Goal: Information Seeking & Learning: Check status

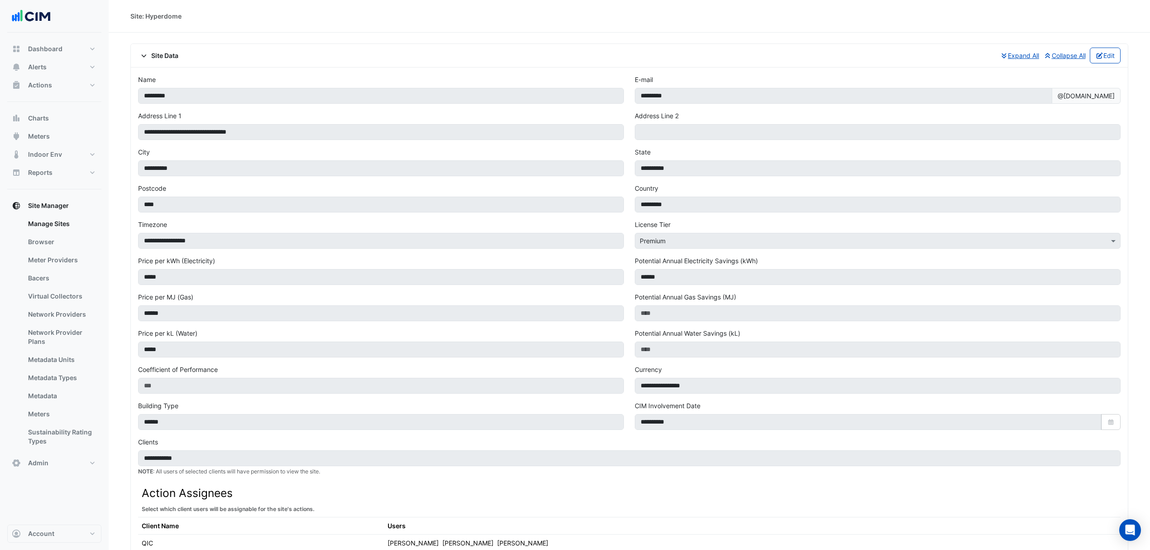
scroll to position [877, 0]
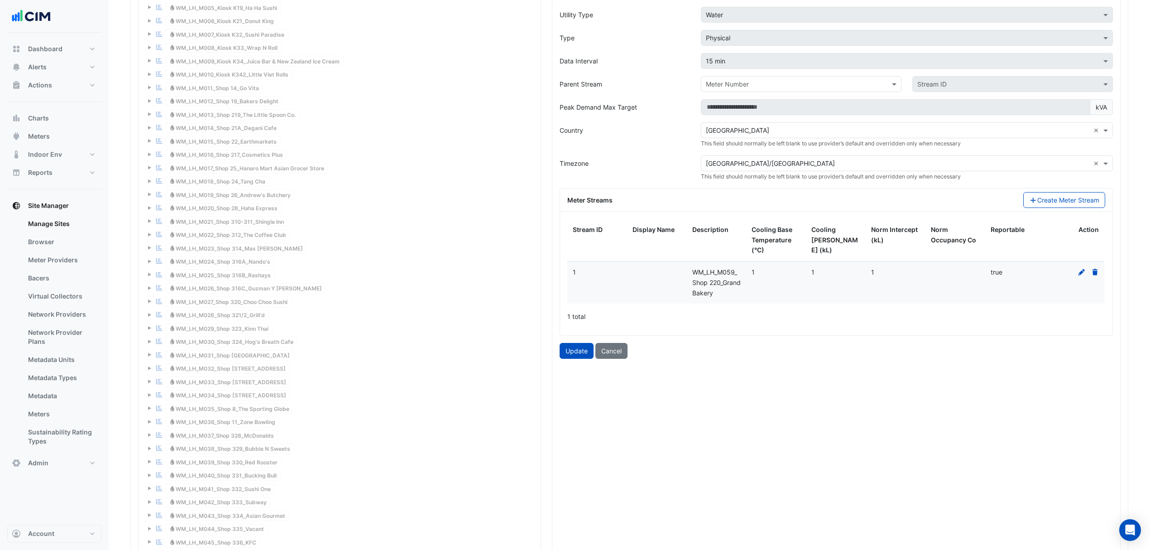
click at [611, 359] on button "Cancel" at bounding box center [611, 351] width 32 height 16
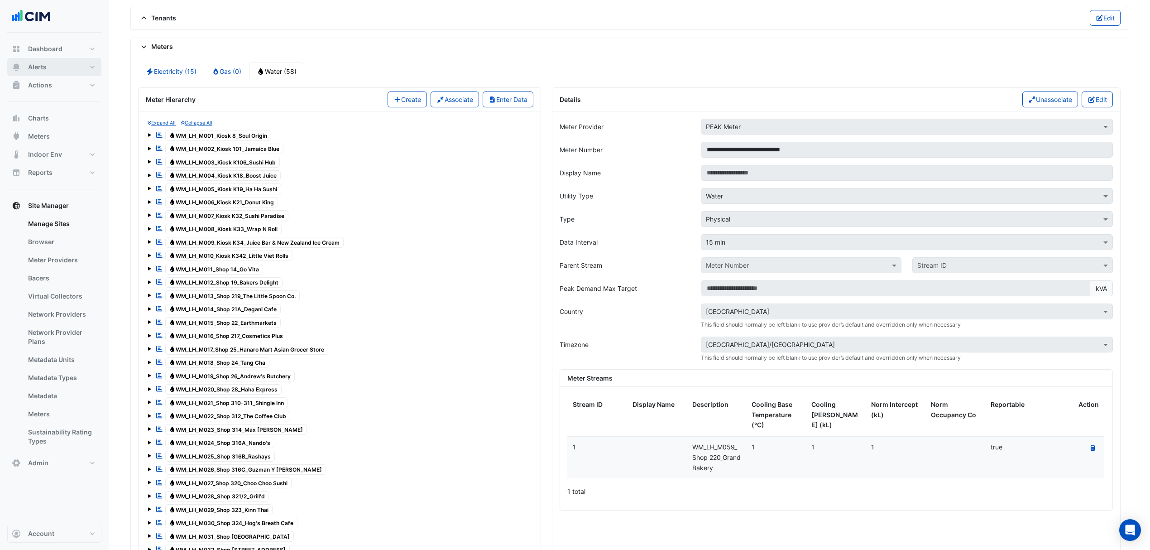
click at [77, 71] on button "Alerts" at bounding box center [54, 67] width 94 height 18
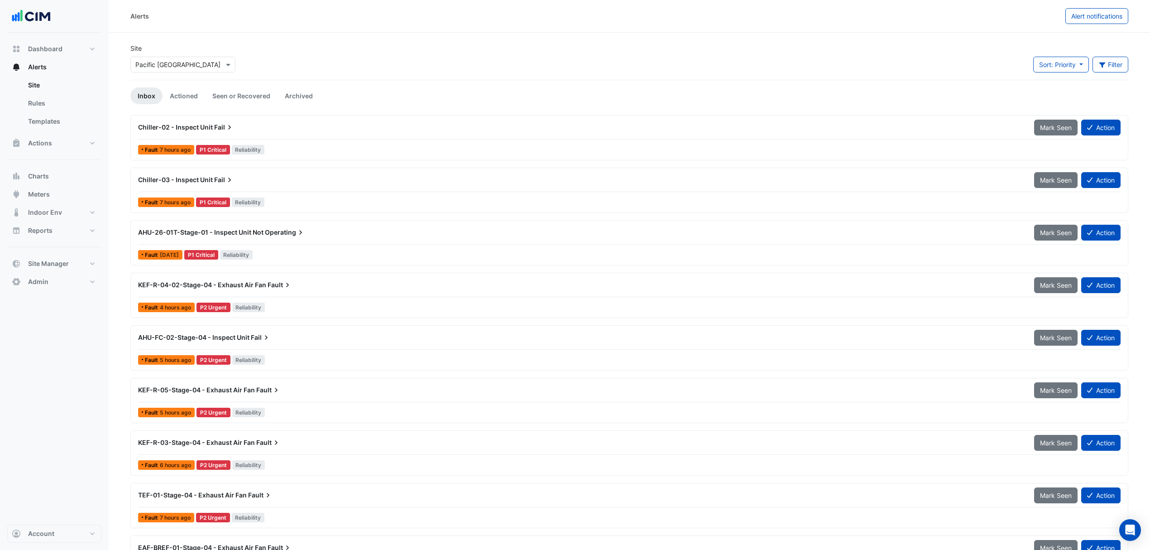
click at [167, 61] on input "text" at bounding box center [173, 65] width 77 height 10
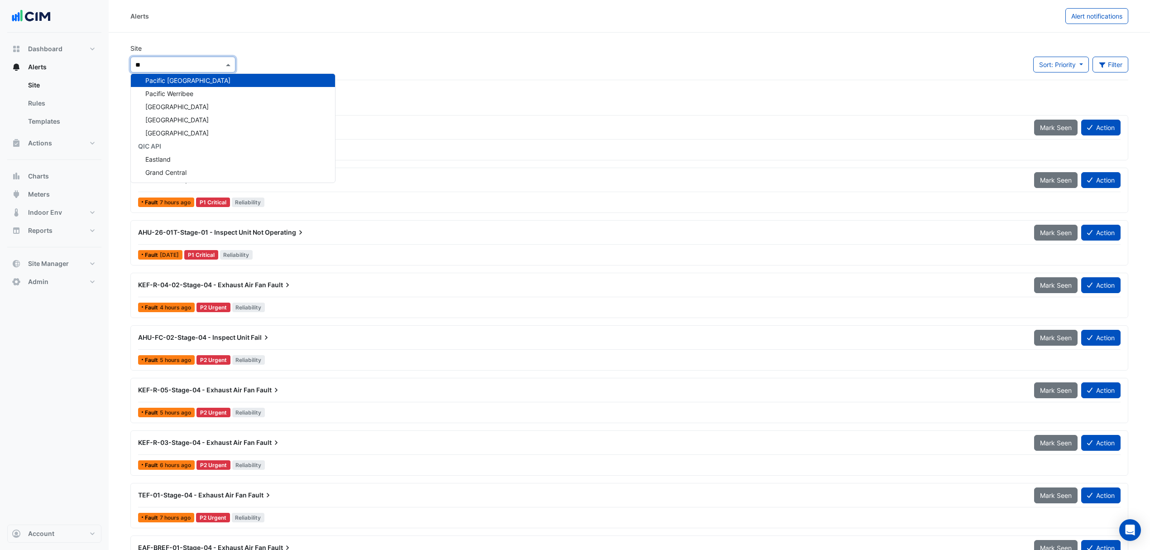
type input "***"
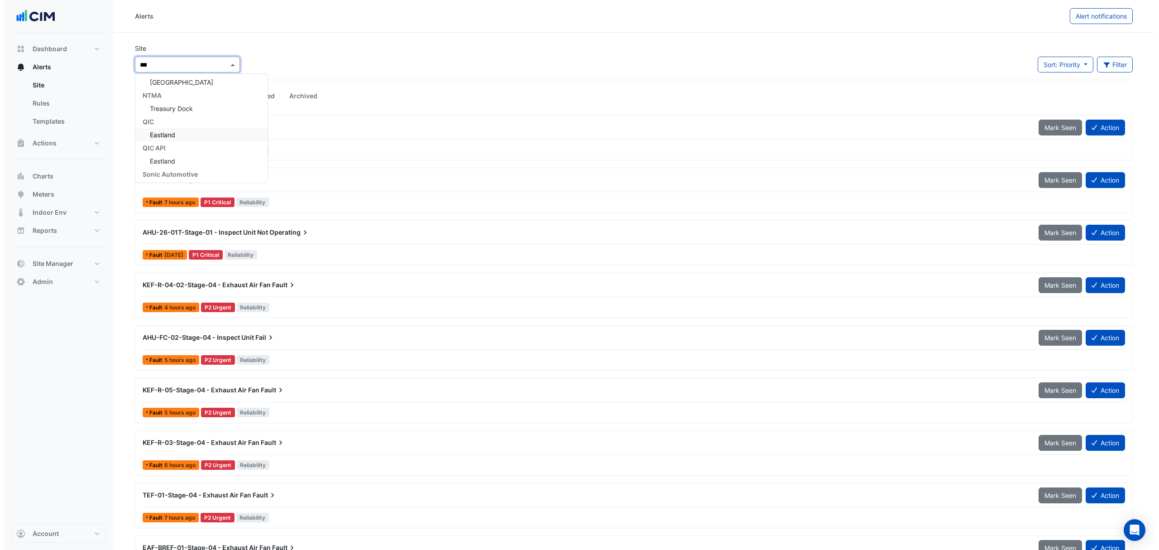
scroll to position [1225, 0]
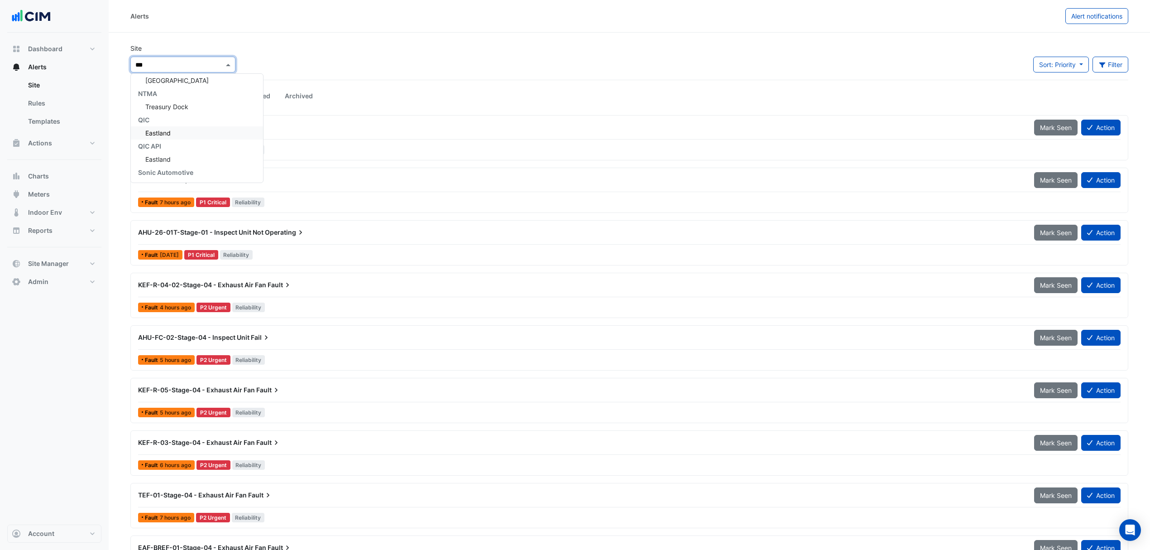
click at [162, 129] on span "Eastland" at bounding box center [157, 133] width 25 height 8
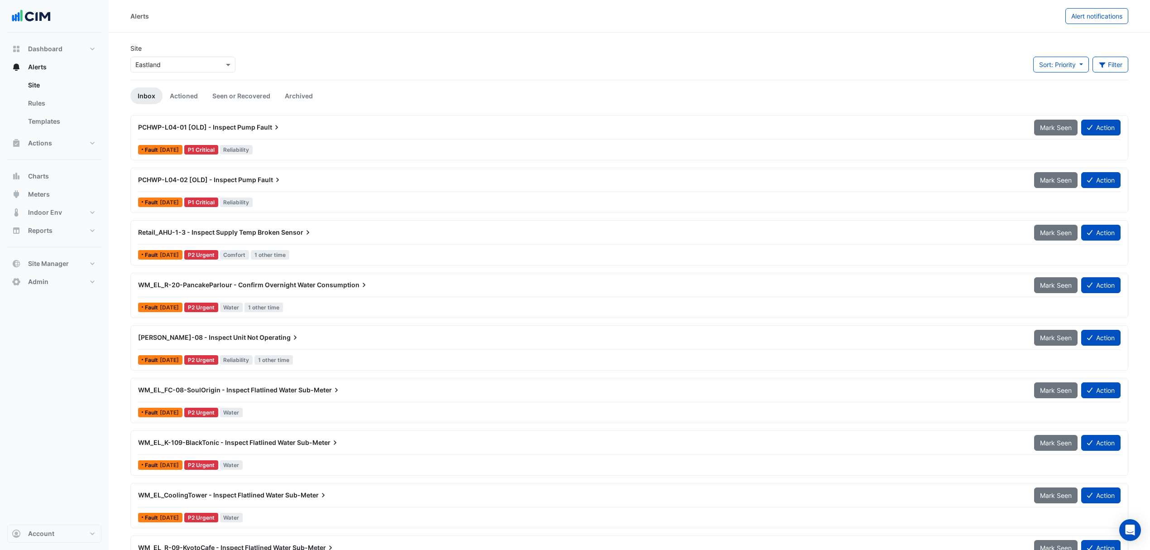
click at [294, 283] on span "WM_EL_R-20-PancakeParlour - Confirm Overnight Water" at bounding box center [226, 285] width 177 height 8
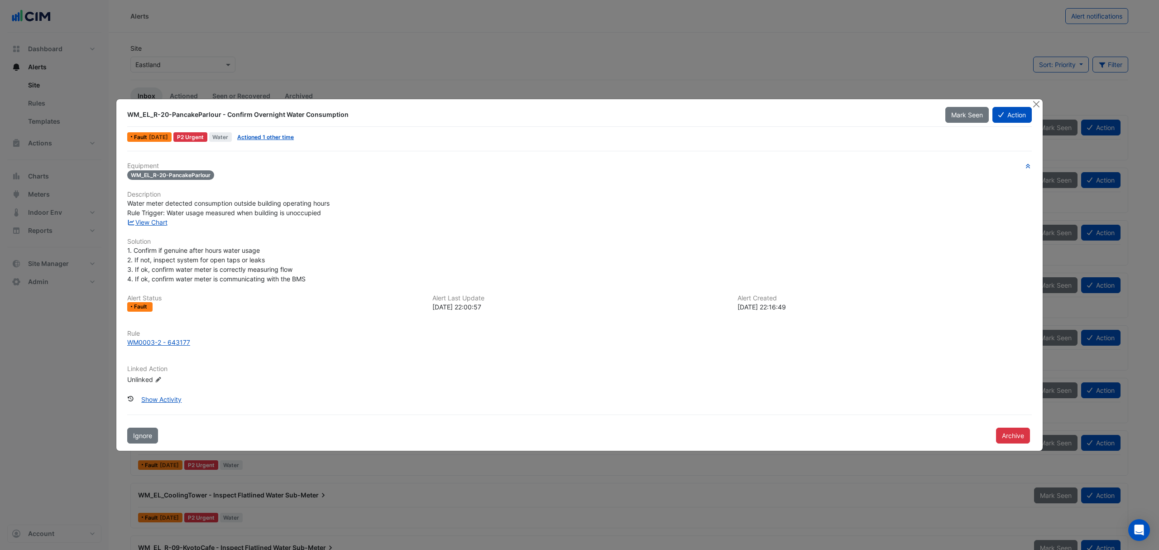
click at [162, 223] on link "View Chart" at bounding box center [147, 222] width 40 height 8
click at [1033, 104] on button "Close" at bounding box center [1036, 104] width 10 height 10
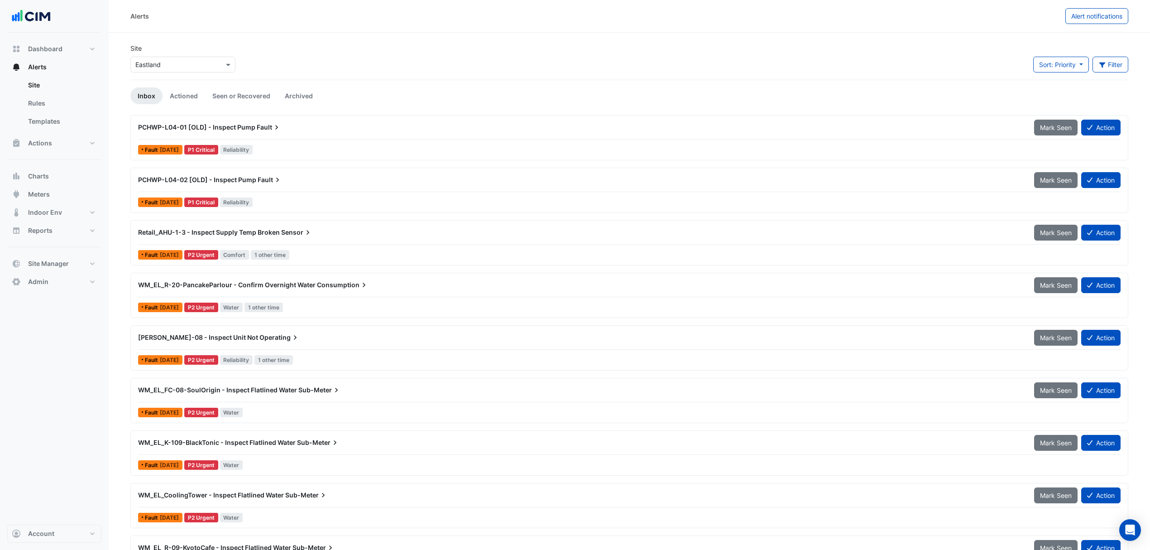
click at [1085, 24] on div "Alerts Alert notifications" at bounding box center [629, 16] width 1041 height 33
click at [1088, 20] on button "Alert notifications" at bounding box center [1096, 16] width 63 height 16
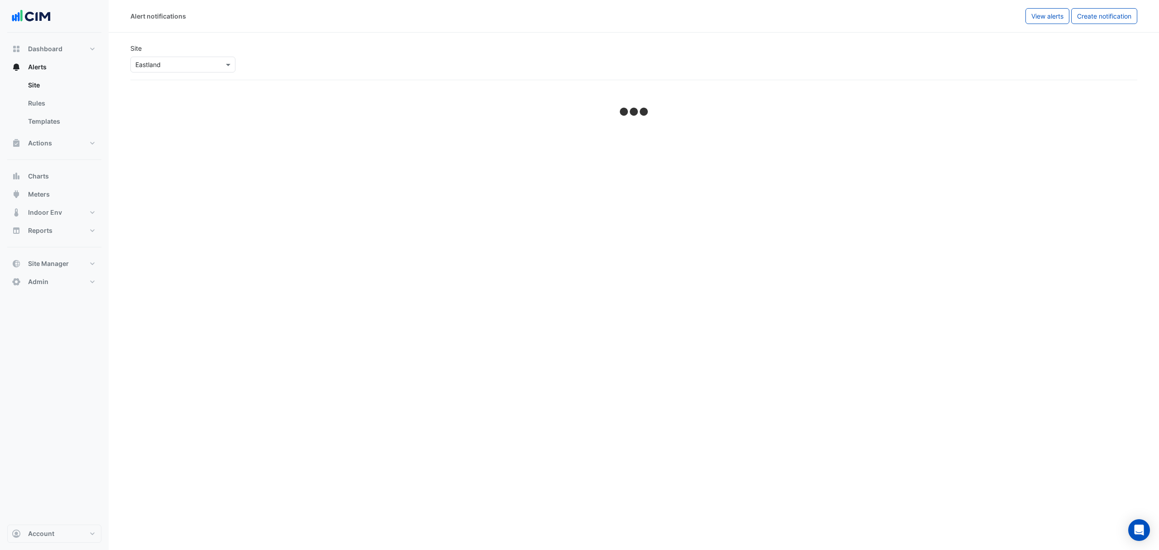
select select "******"
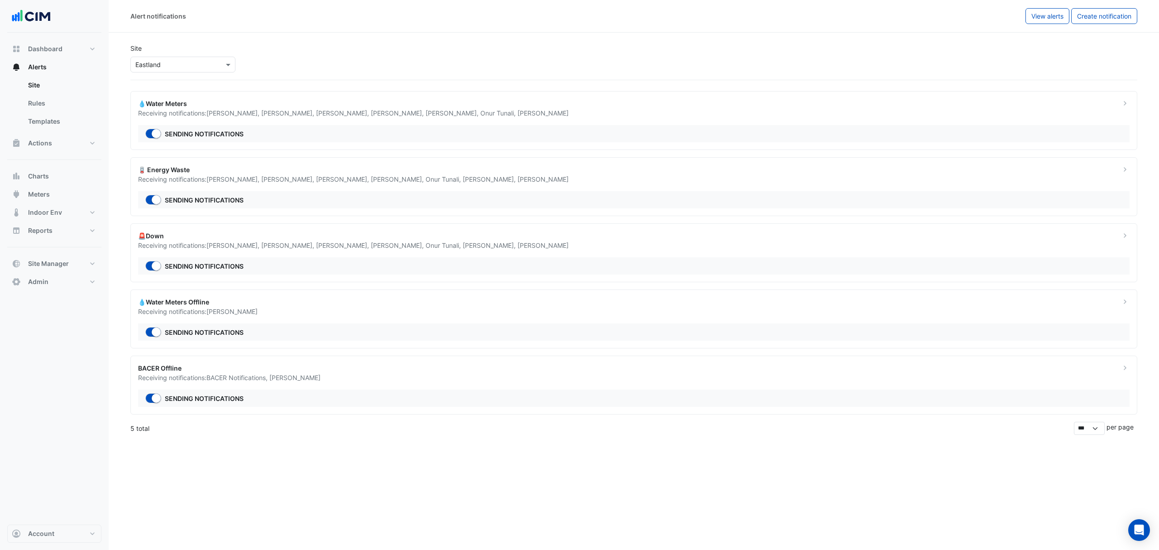
click at [209, 308] on div "Receiving notifications: [PERSON_NAME]" at bounding box center [624, 312] width 972 height 10
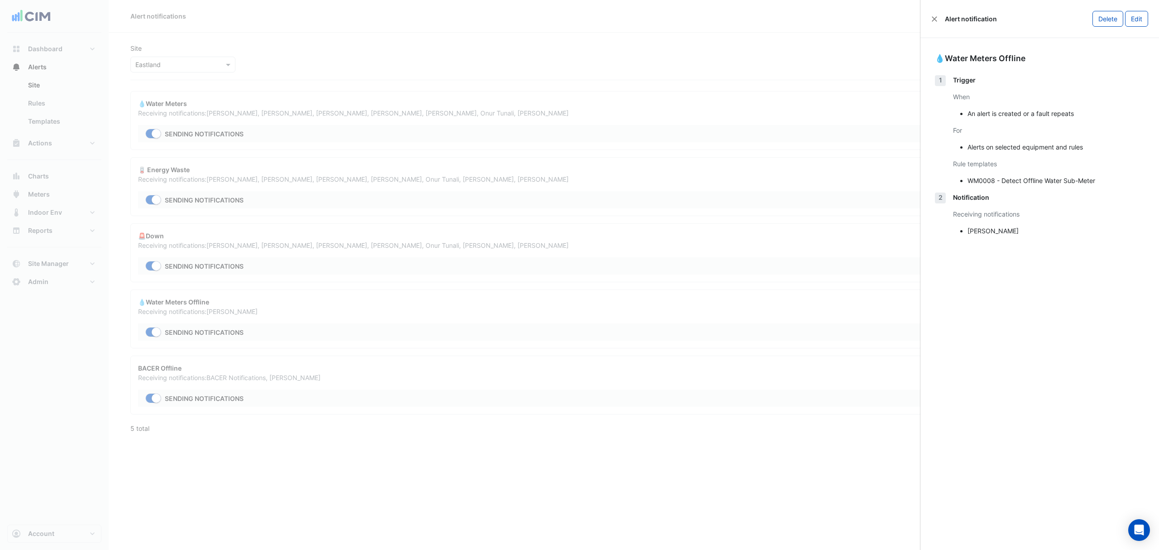
click at [652, 82] on ngb-offcanvas-backdrop at bounding box center [579, 275] width 1159 height 550
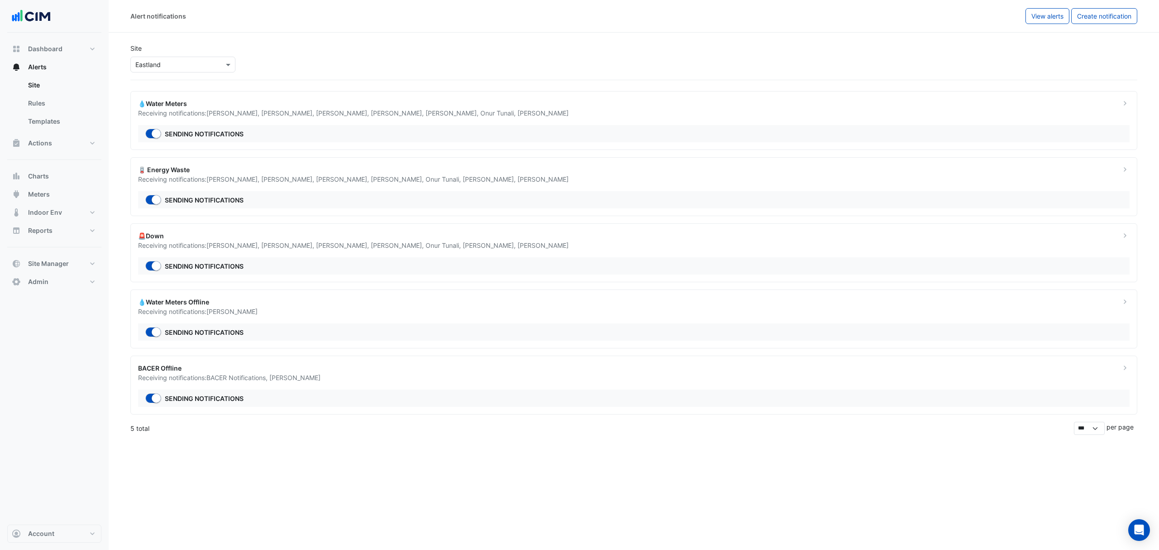
click at [489, 111] on span "[PERSON_NAME] ," at bounding box center [498, 113] width 37 height 8
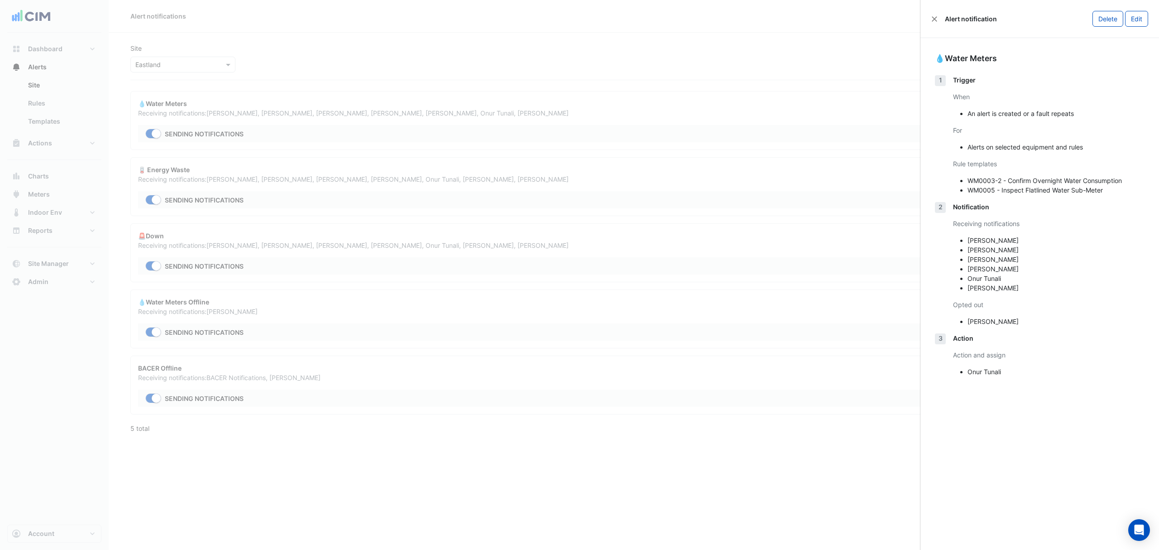
click at [1139, 18] on button "Edit" at bounding box center [1136, 19] width 23 height 16
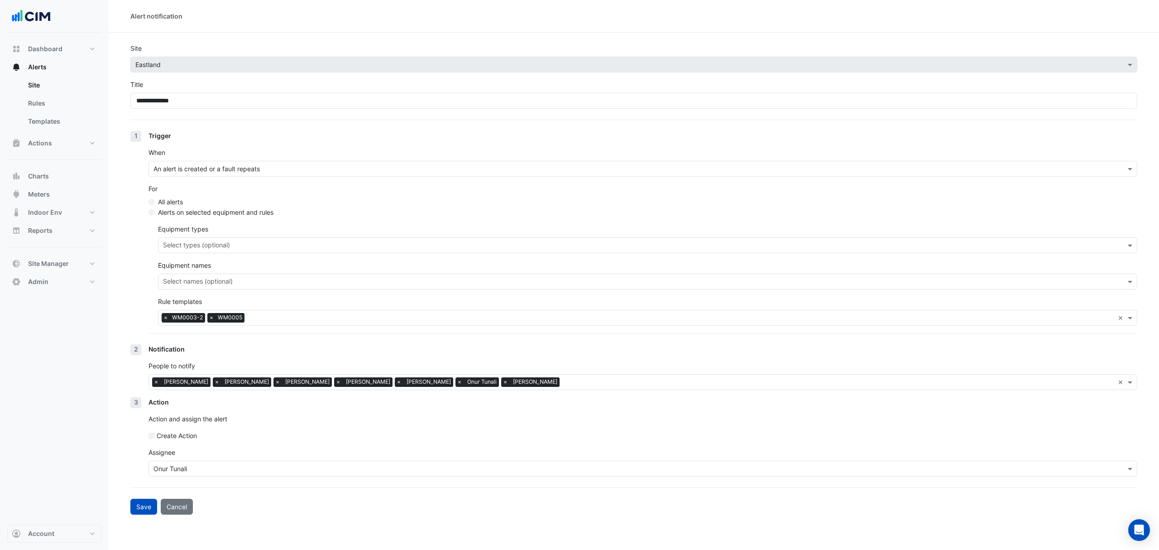
click at [265, 317] on input "text" at bounding box center [681, 319] width 866 height 10
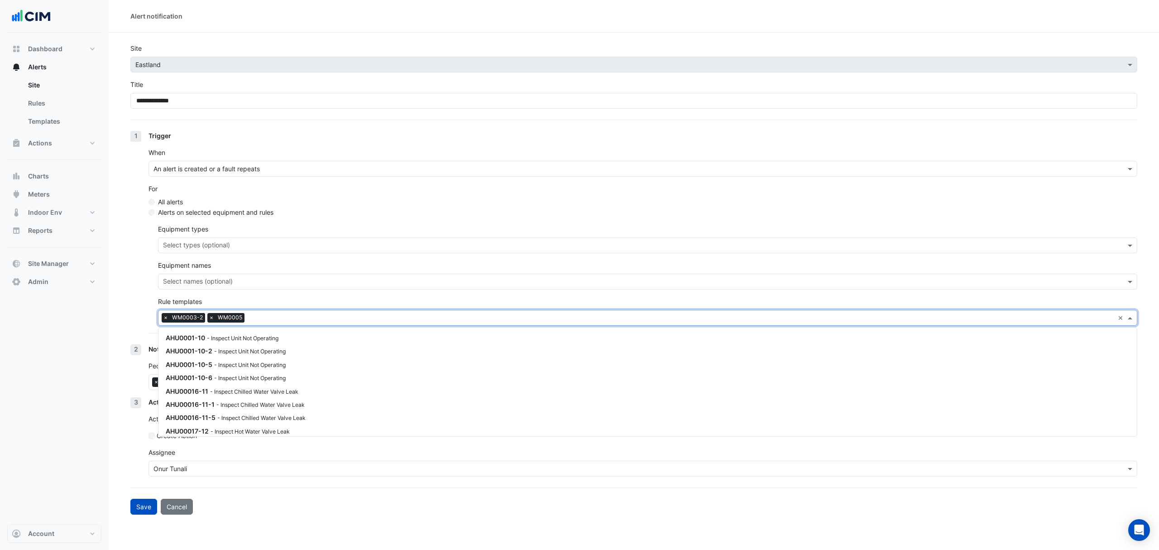
scroll to position [1999, 0]
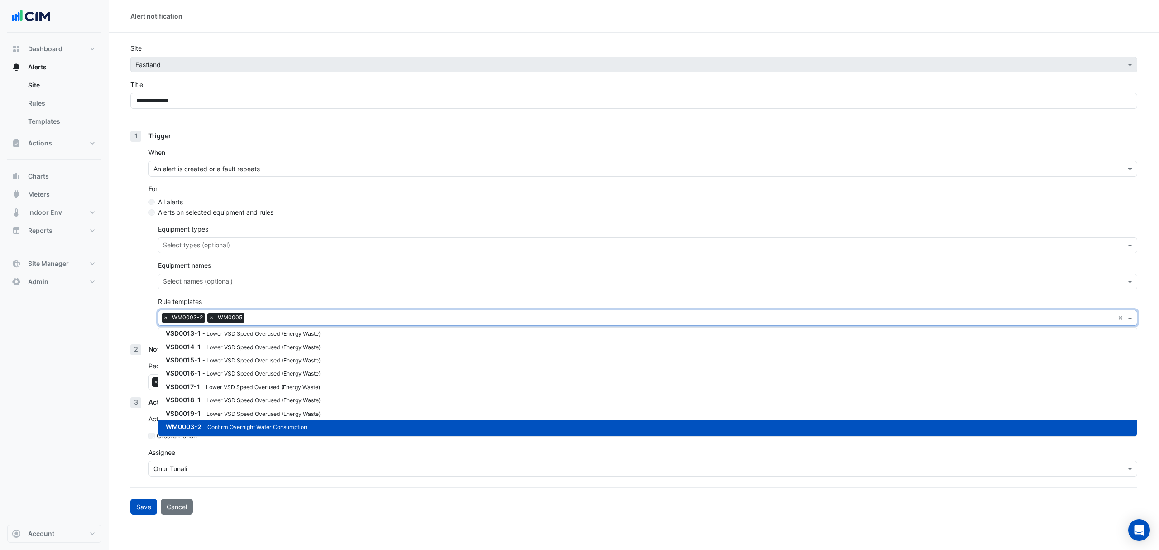
click at [133, 168] on div "1 Trigger When An alert is created or a fault repeats For All alerts Alerts on …" at bounding box center [633, 237] width 1007 height 213
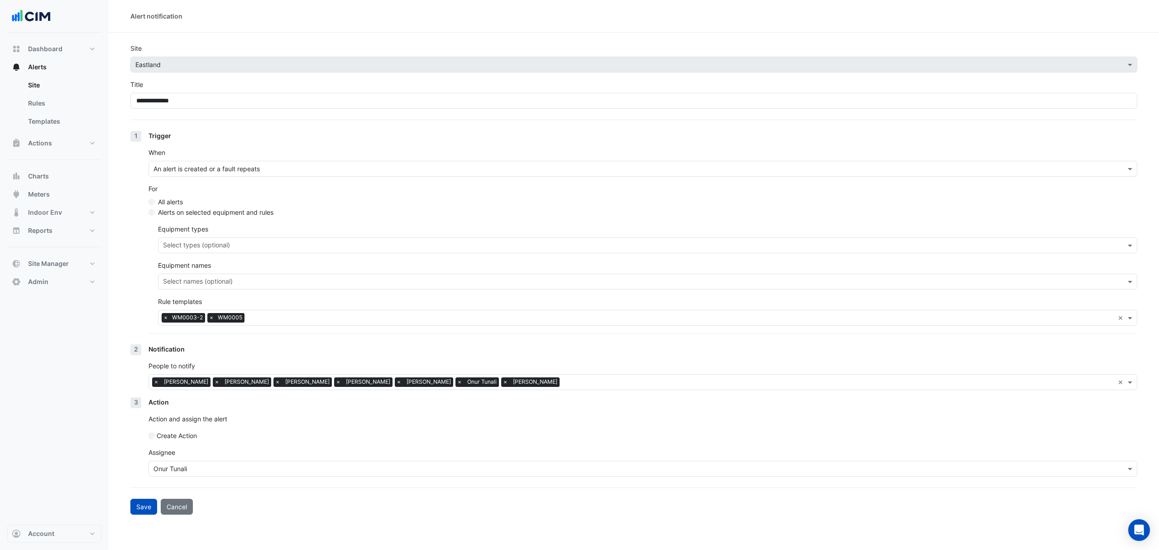
click at [66, 66] on button "Alerts" at bounding box center [54, 67] width 94 height 18
click at [49, 53] on span "Dashboard" at bounding box center [45, 48] width 34 height 9
select select "***"
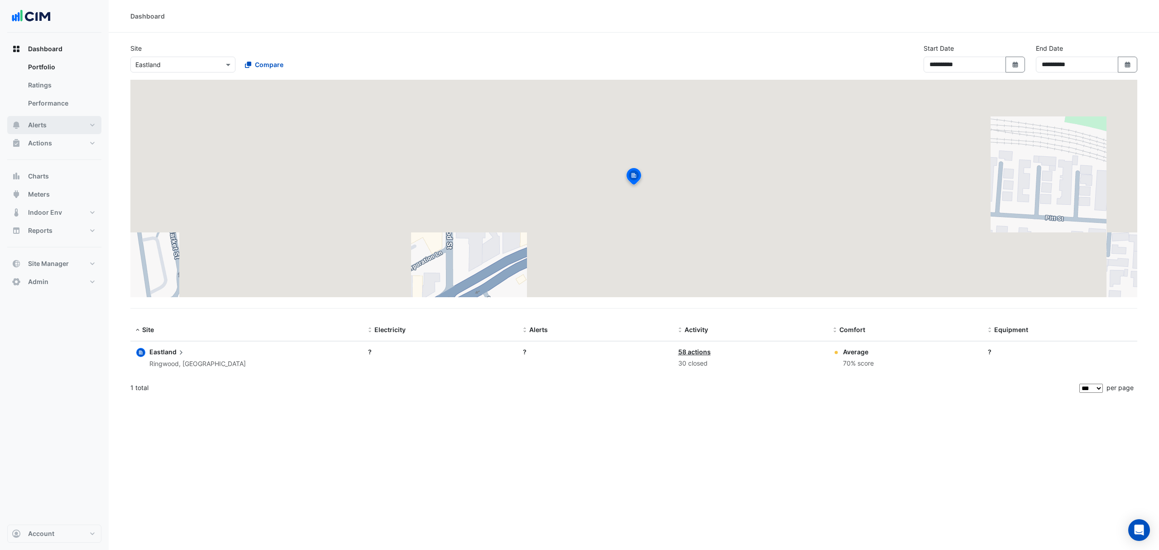
click at [40, 120] on button "Alerts" at bounding box center [54, 125] width 94 height 18
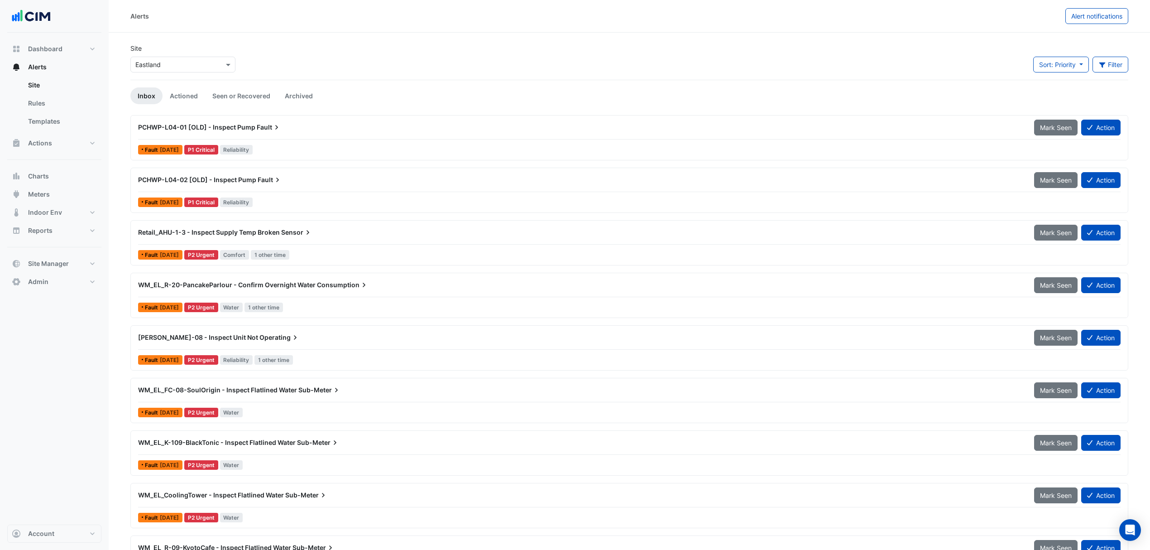
click at [237, 285] on span "WM_EL_R-20-PancakeParlour - Confirm Overnight Water" at bounding box center [226, 285] width 177 height 8
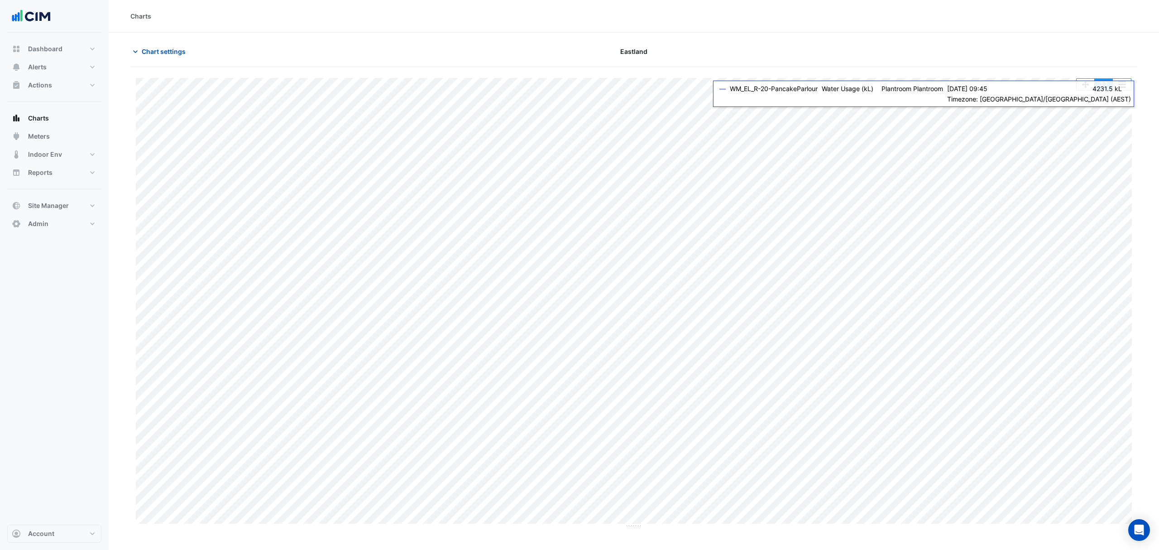
click at [1102, 80] on button "button" at bounding box center [1104, 84] width 18 height 11
